Goal: Navigation & Orientation: Find specific page/section

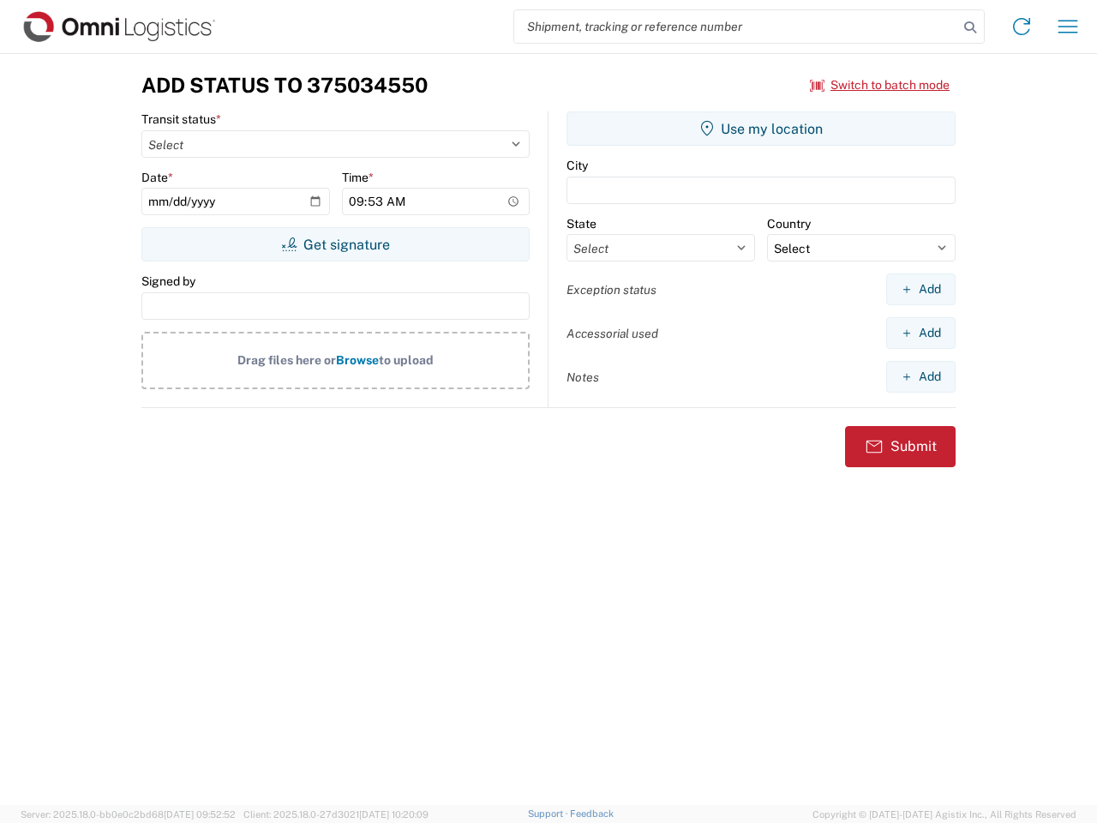
click at [736, 27] on input "search" at bounding box center [736, 26] width 444 height 33
click at [970, 27] on icon at bounding box center [970, 27] width 24 height 24
click at [1021, 27] on icon at bounding box center [1021, 26] width 27 height 27
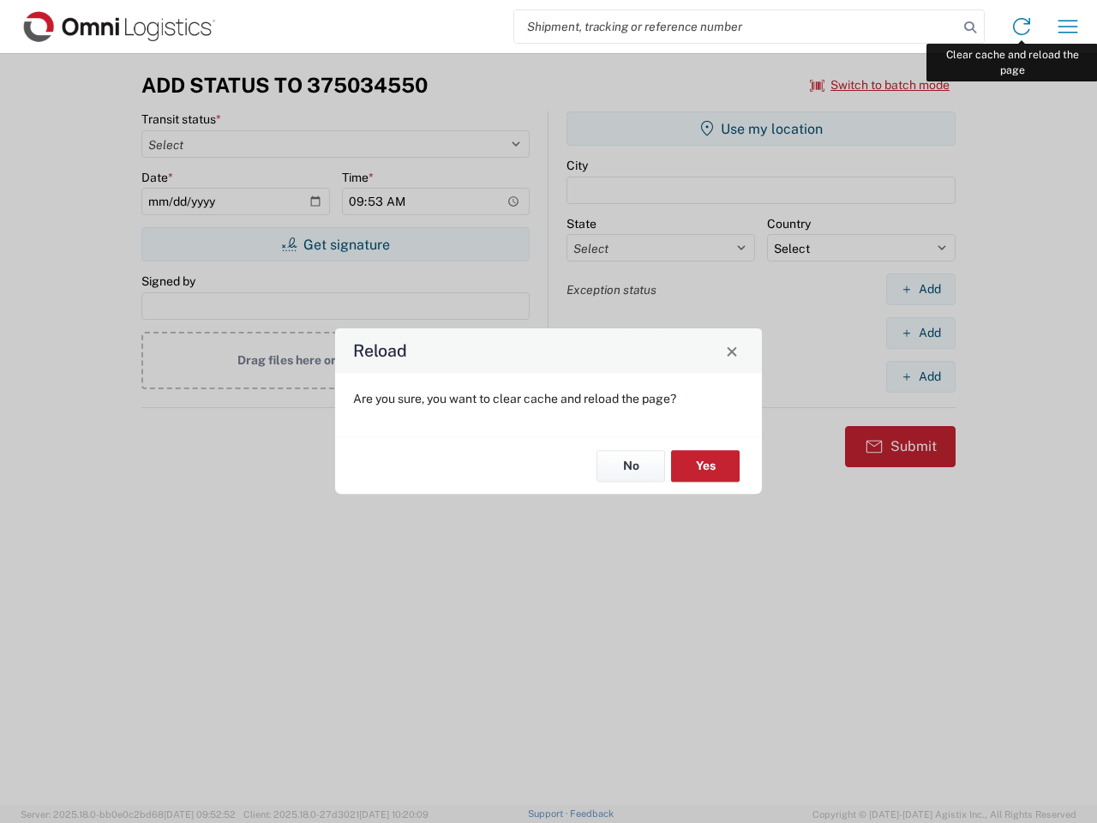
click at [1068, 27] on div "Reload Are you sure, you want to clear cache and reload the page? No Yes" at bounding box center [548, 411] width 1097 height 823
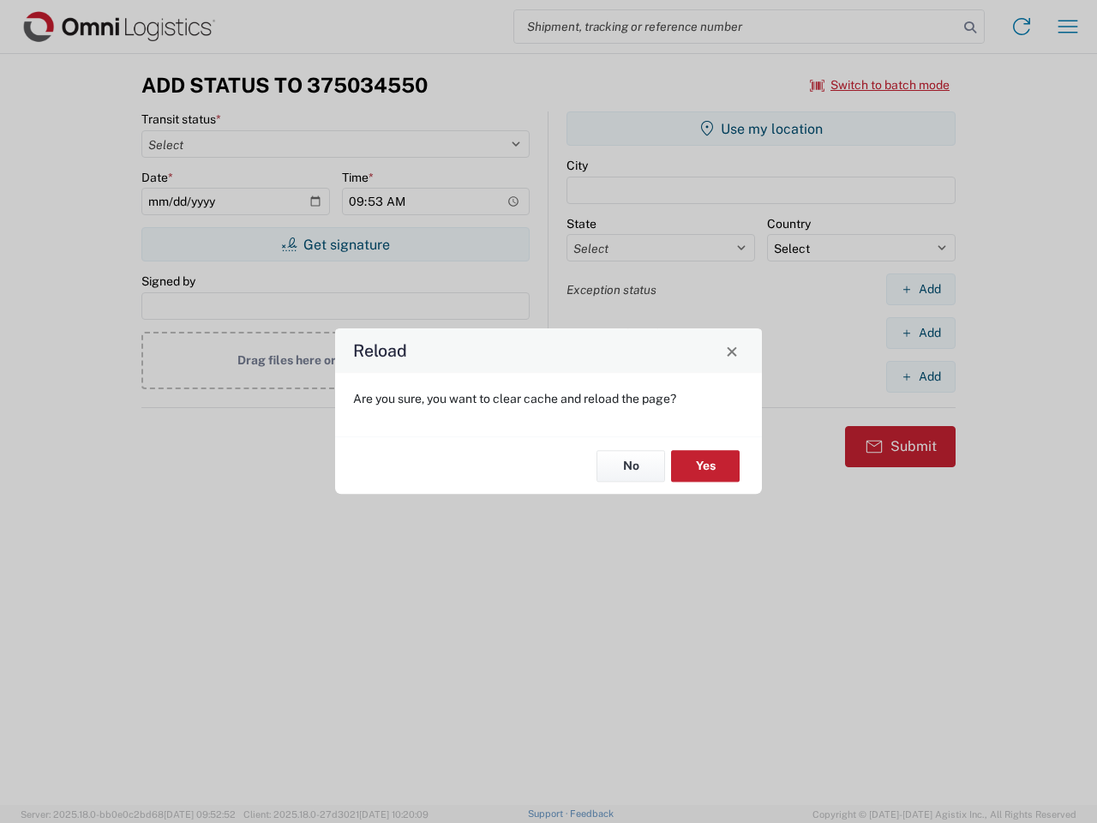
click at [880, 85] on div "Reload Are you sure, you want to clear cache and reload the page? No Yes" at bounding box center [548, 411] width 1097 height 823
click at [335, 244] on div "Reload Are you sure, you want to clear cache and reload the page? No Yes" at bounding box center [548, 411] width 1097 height 823
click at [761, 129] on div "Reload Are you sure, you want to clear cache and reload the page? No Yes" at bounding box center [548, 411] width 1097 height 823
click at [920, 289] on div "Reload Are you sure, you want to clear cache and reload the page? No Yes" at bounding box center [548, 411] width 1097 height 823
click at [920, 332] on div "Reload Are you sure, you want to clear cache and reload the page? No Yes" at bounding box center [548, 411] width 1097 height 823
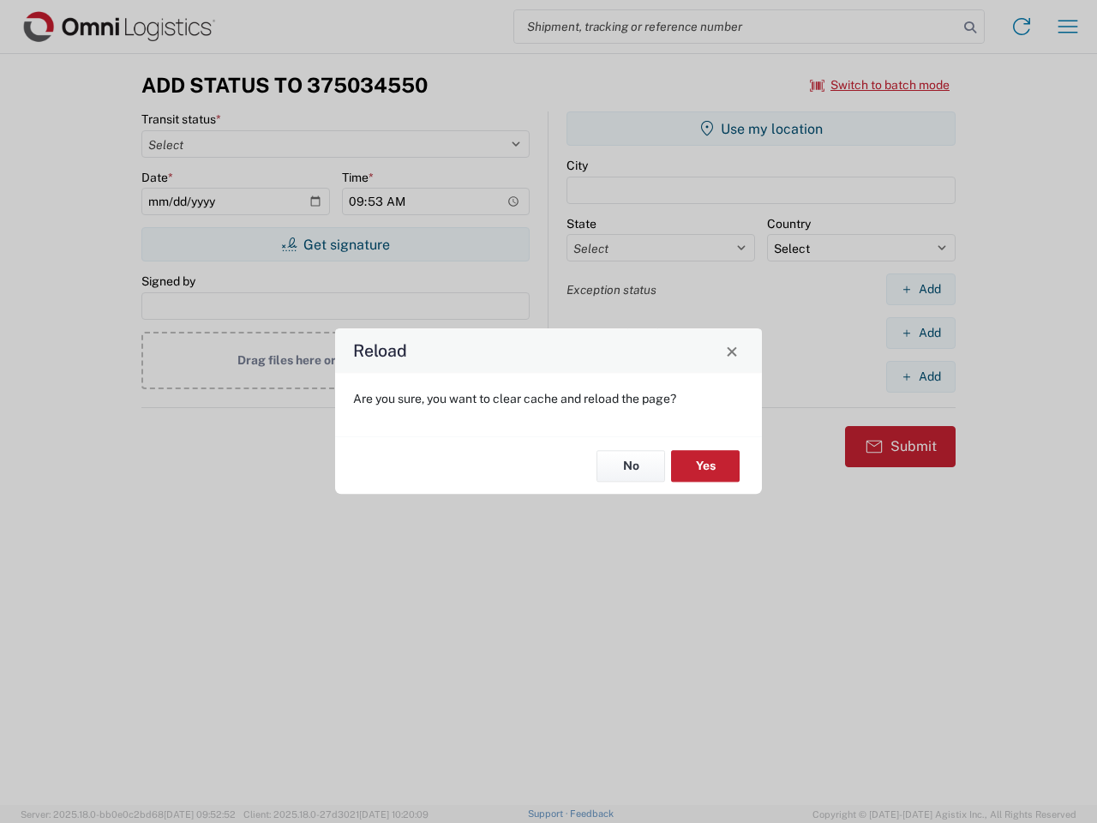
click at [920, 376] on div "Reload Are you sure, you want to clear cache and reload the page? No Yes" at bounding box center [548, 411] width 1097 height 823
